Goal: Check status: Check status

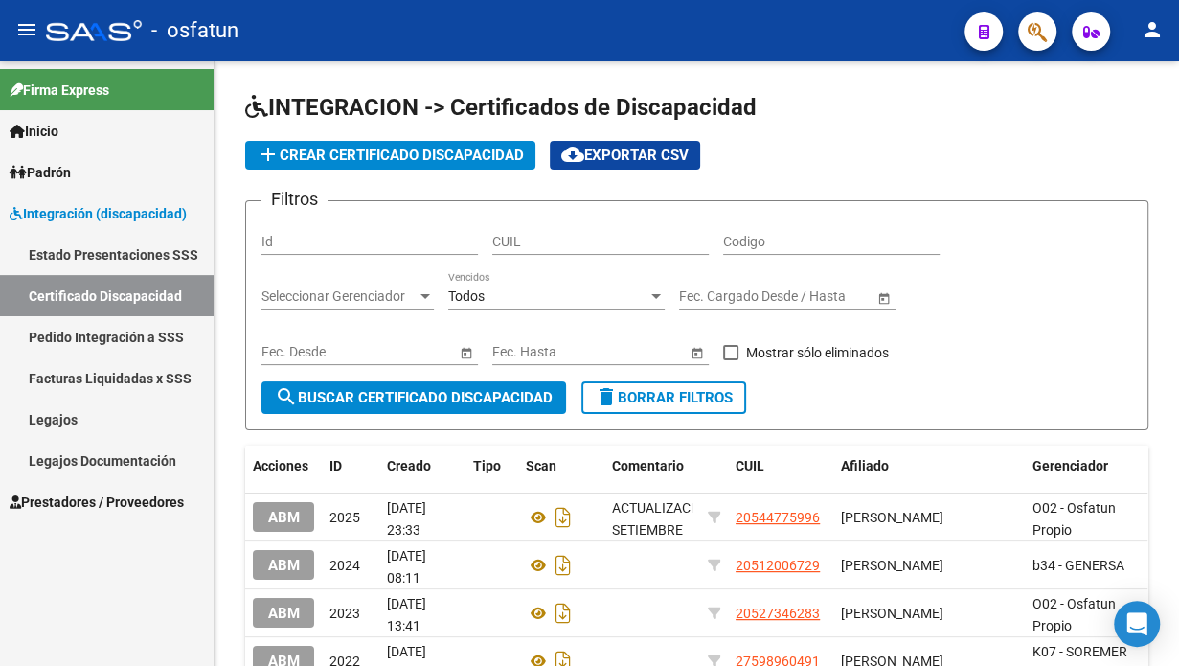
click at [145, 502] on span "Prestadores / Proveedores" at bounding box center [97, 501] width 174 height 21
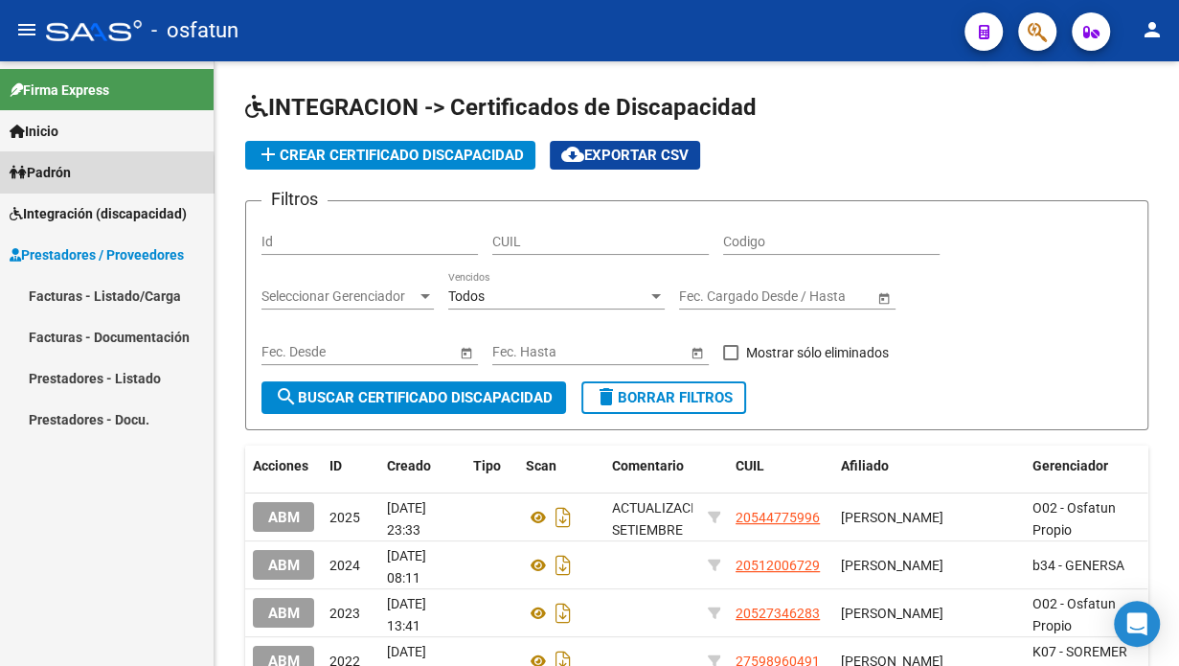
click at [83, 178] on link "Padrón" at bounding box center [107, 171] width 214 height 41
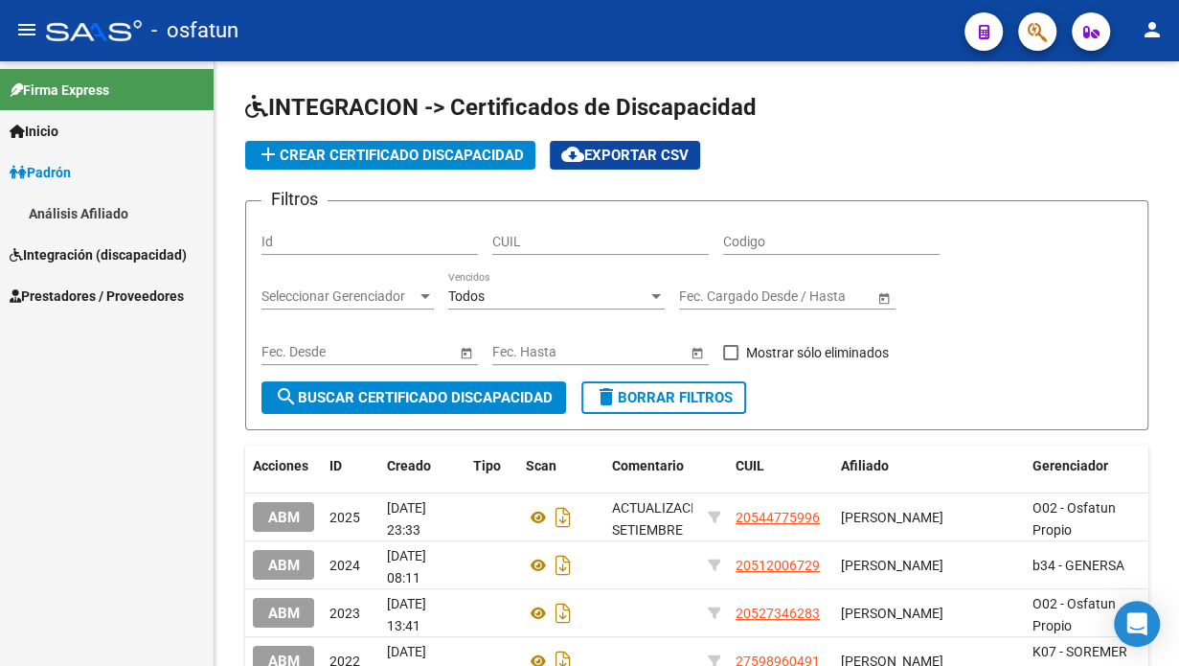
click at [71, 179] on span "Padrón" at bounding box center [40, 172] width 61 height 21
click at [59, 212] on span "Integración (discapacidad)" at bounding box center [98, 213] width 177 height 21
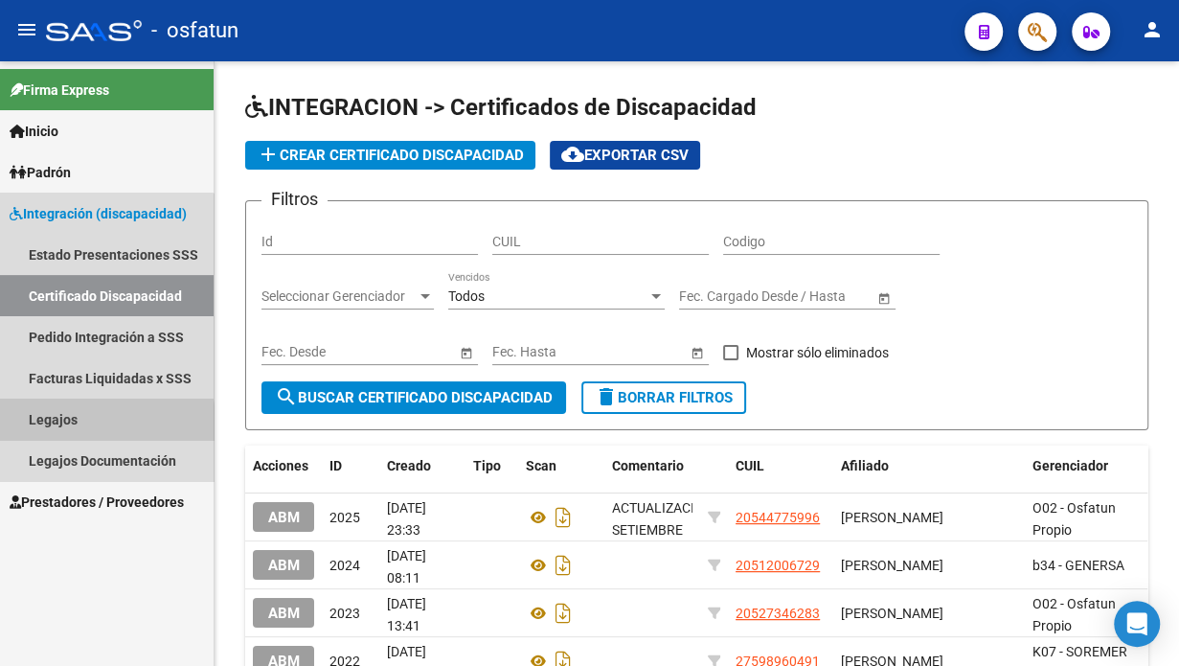
click at [56, 422] on link "Legajos" at bounding box center [107, 418] width 214 height 41
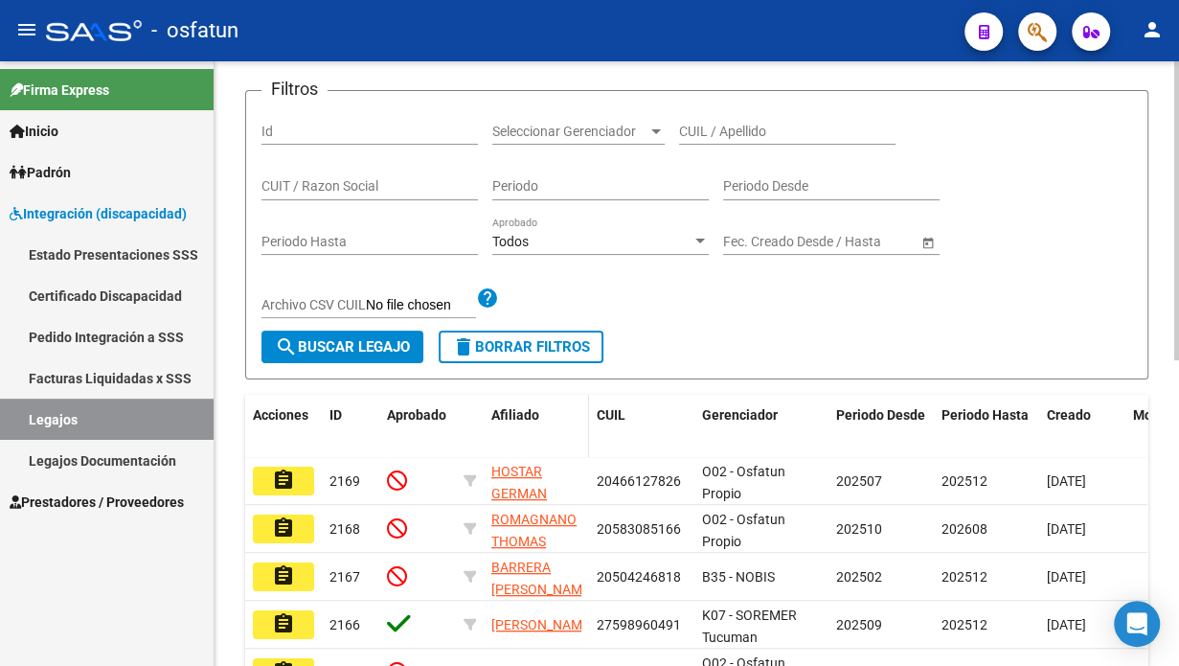
scroll to position [96, 0]
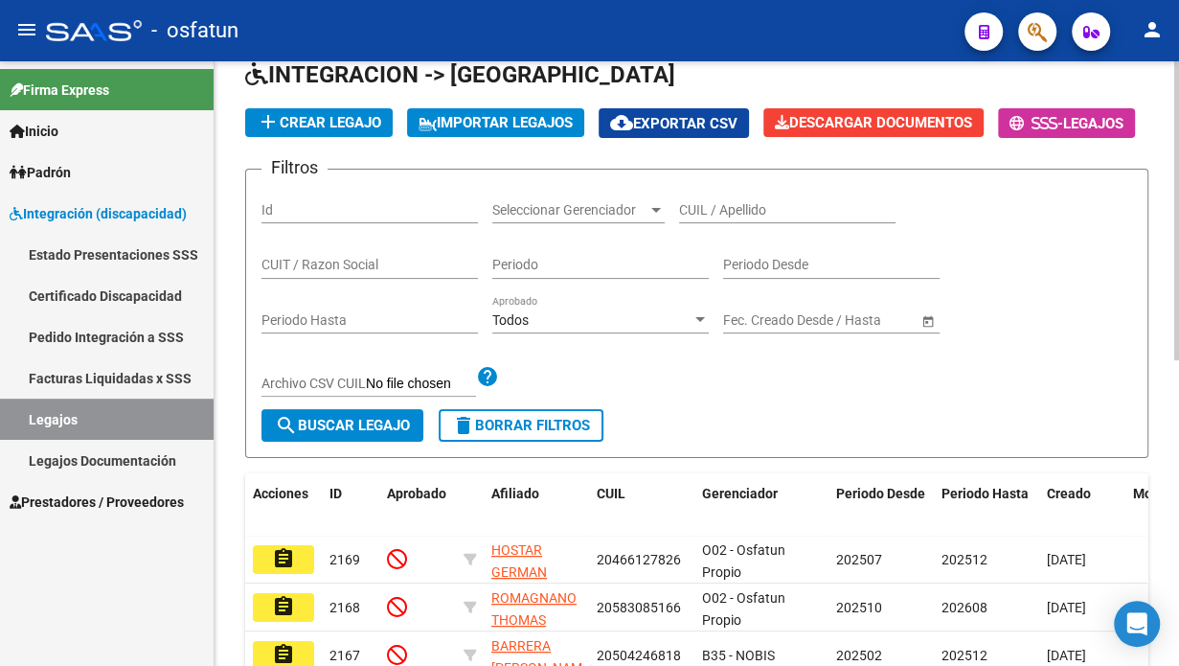
click at [305, 279] on div "CUIT / Razon Social" at bounding box center [369, 259] width 216 height 38
click at [364, 434] on span "search Buscar Legajo" at bounding box center [342, 425] width 135 height 17
click at [706, 218] on input "CUIL / Apellido" at bounding box center [787, 210] width 216 height 16
type input "cruz nai"
click at [379, 434] on span "search Buscar Legajo" at bounding box center [342, 425] width 135 height 17
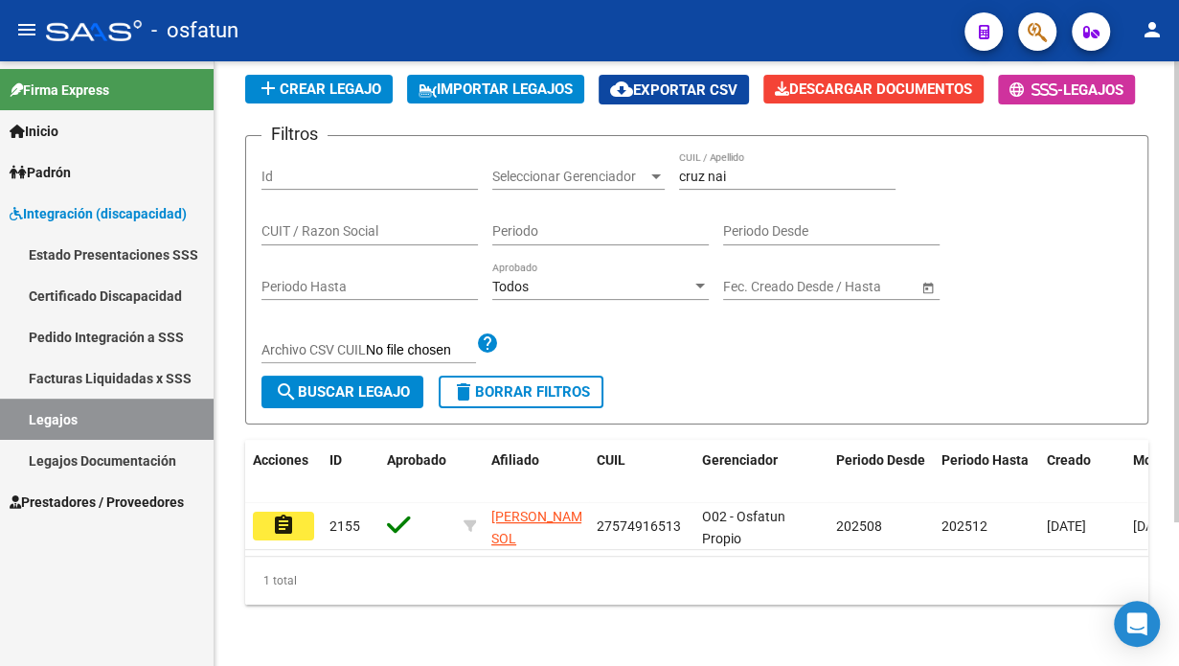
scroll to position [188, 0]
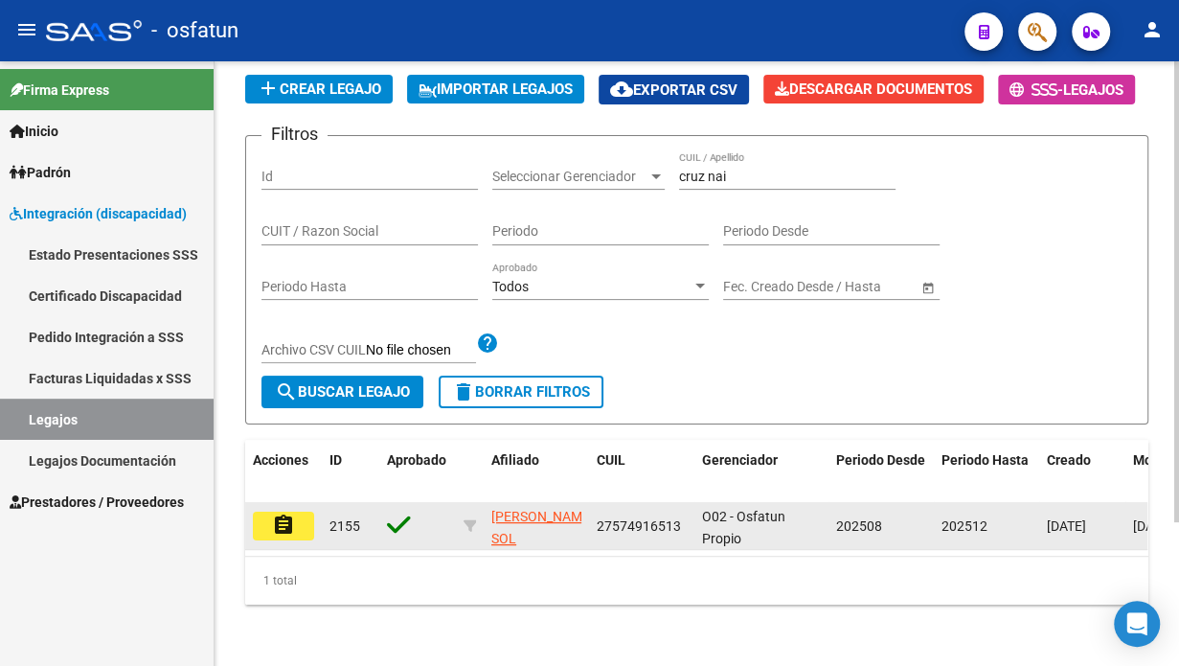
click at [291, 513] on mat-icon "assignment" at bounding box center [283, 524] width 23 height 23
